Goal: Task Accomplishment & Management: Complete application form

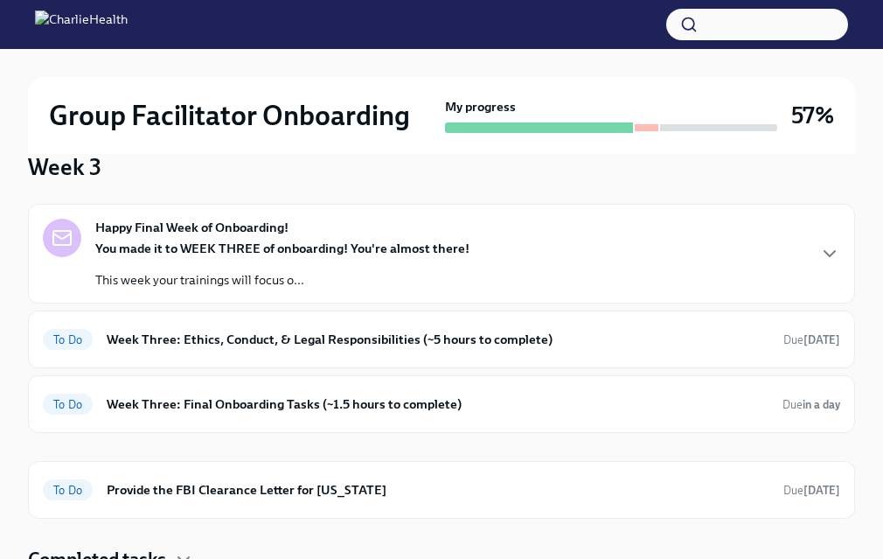
scroll to position [169, 0]
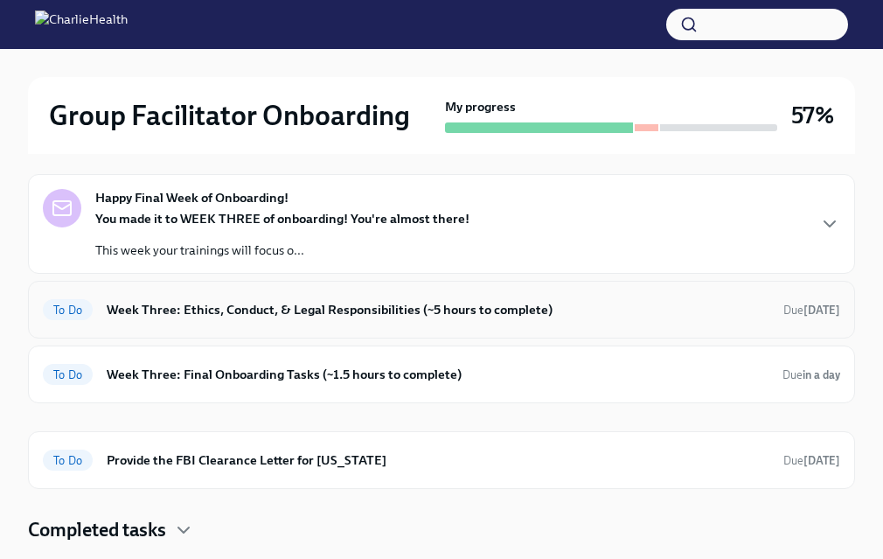
click at [606, 309] on h6 "Week Three: Ethics, Conduct, & Legal Responsibilities (~5 hours to complete)" at bounding box center [438, 309] width 663 height 19
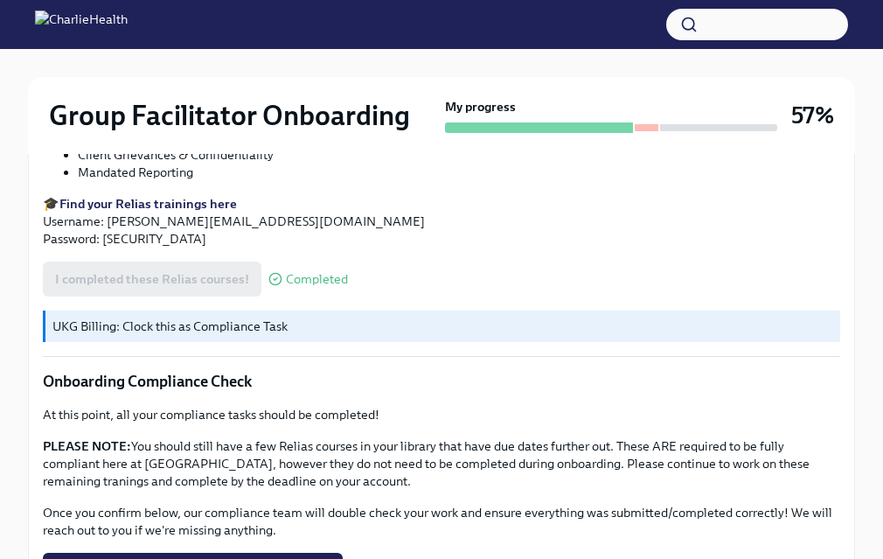
scroll to position [1161, 0]
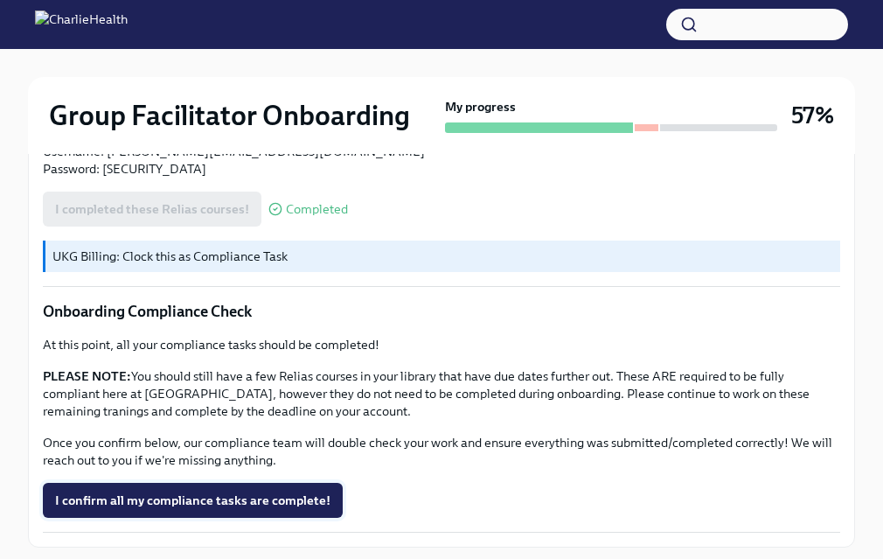
click at [228, 491] on span "I confirm all my compliance tasks are complete!" at bounding box center [192, 499] width 275 height 17
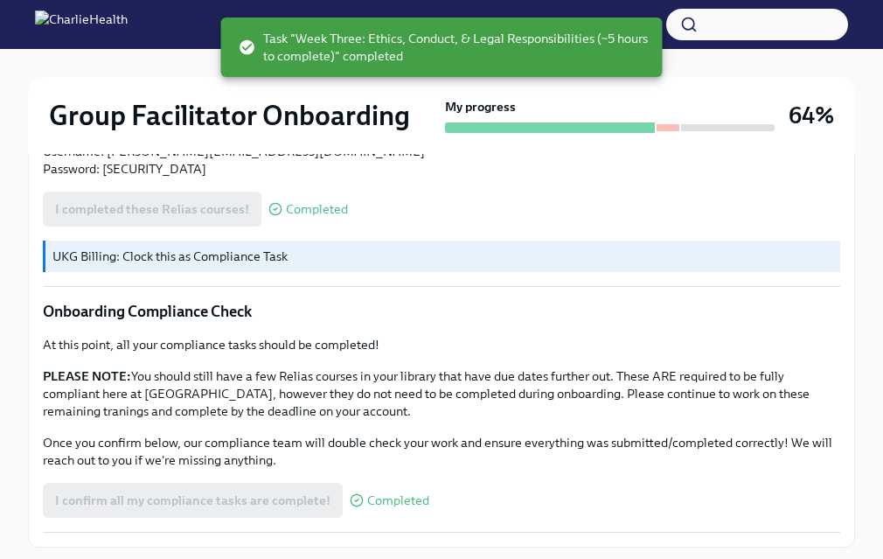
scroll to position [1251, 0]
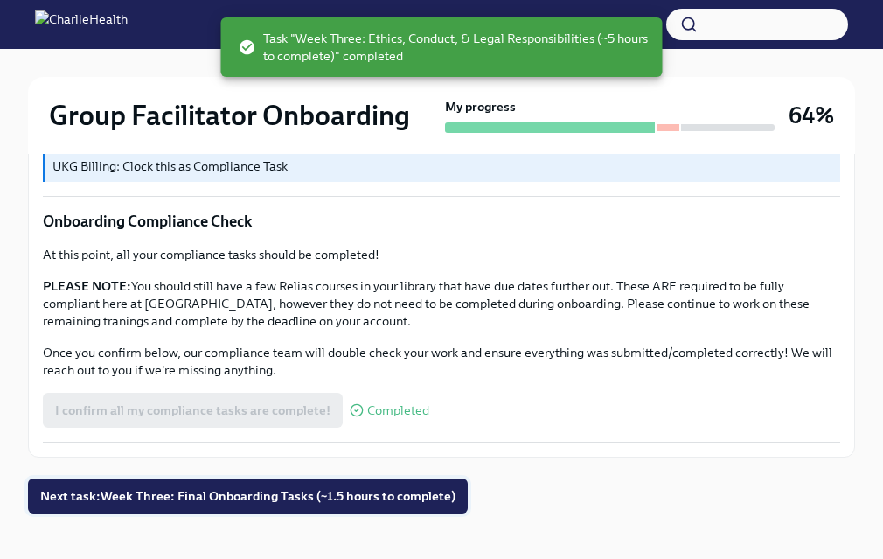
click at [234, 487] on span "Next task : Week Three: Final Onboarding Tasks (~1.5 hours to complete)" at bounding box center [247, 495] width 415 height 17
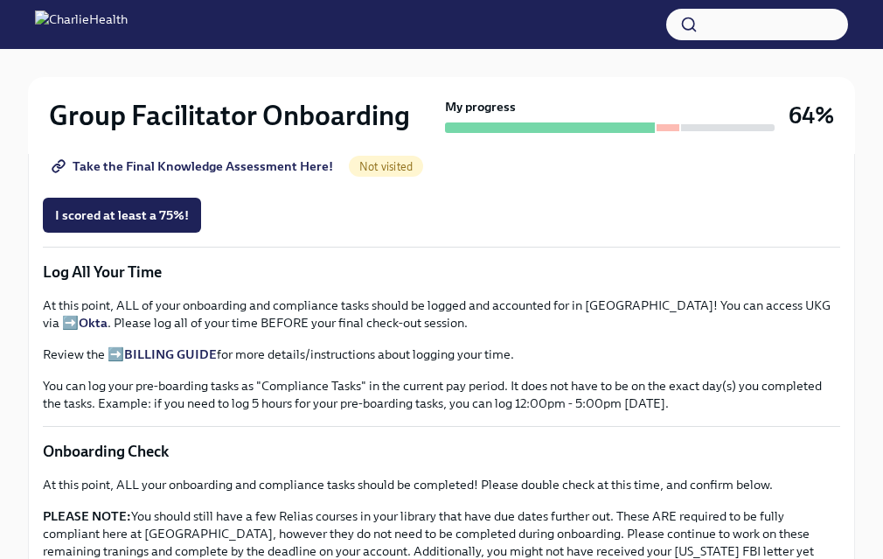
scroll to position [1278, 0]
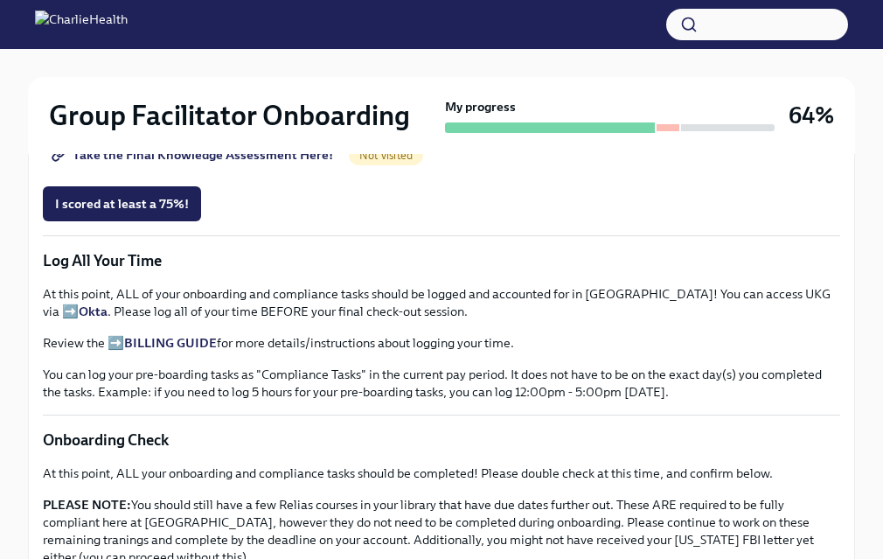
click at [260, 365] on p "You can log your pre-boarding tasks as "Compliance Tasks" in the current pay pe…" at bounding box center [441, 382] width 797 height 35
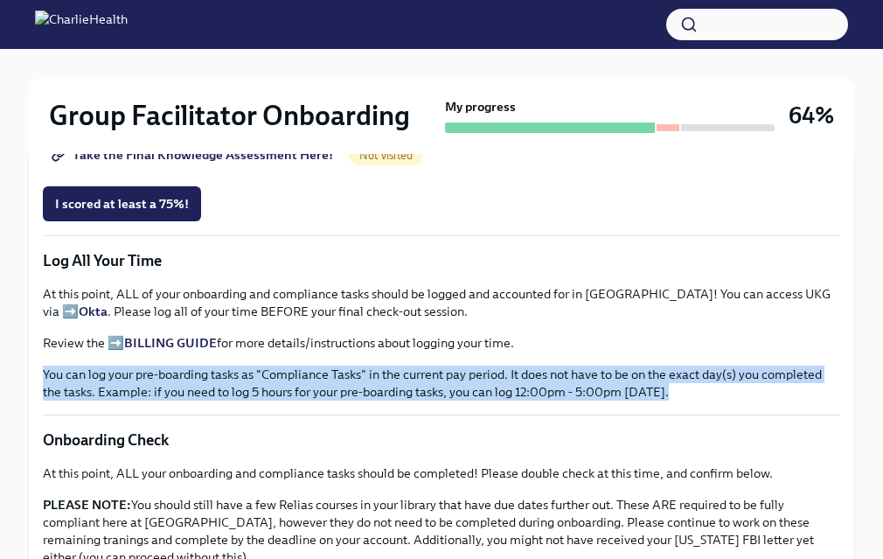
click at [270, 387] on p "You can log your pre-boarding tasks as "Compliance Tasks" in the current pay pe…" at bounding box center [441, 382] width 797 height 35
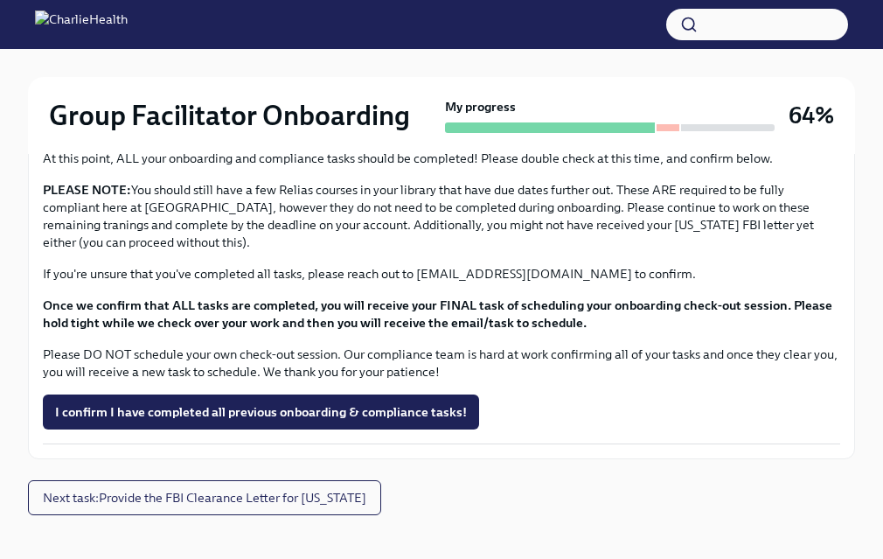
scroll to position [1596, 0]
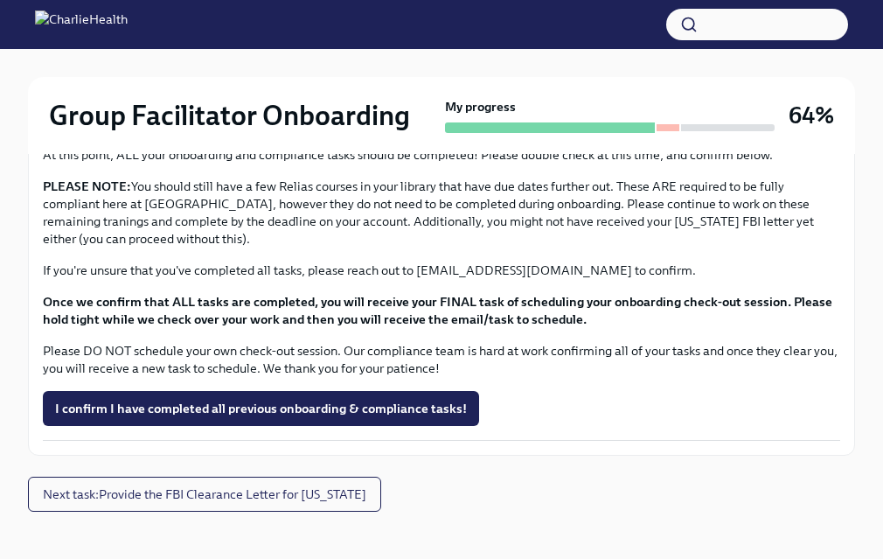
click at [665, 127] on div at bounding box center [668, 127] width 24 height 7
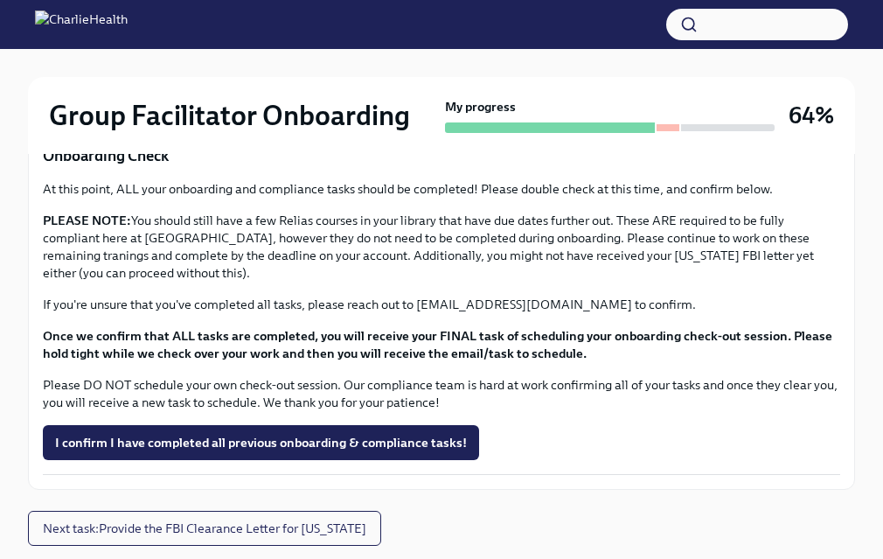
scroll to position [1561, 0]
